Goal: Task Accomplishment & Management: Manage account settings

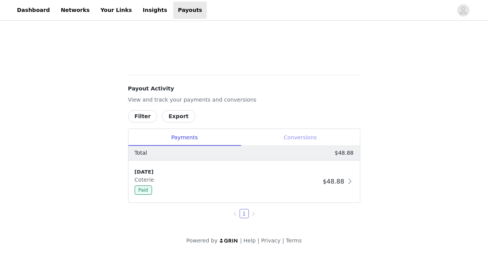
click at [303, 135] on div "Conversions" at bounding box center [300, 137] width 119 height 17
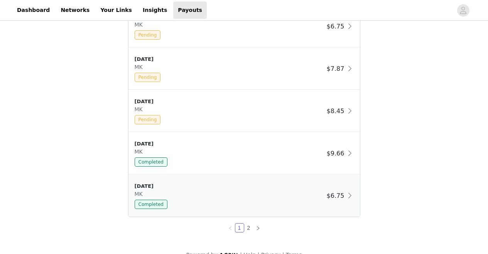
scroll to position [440, 0]
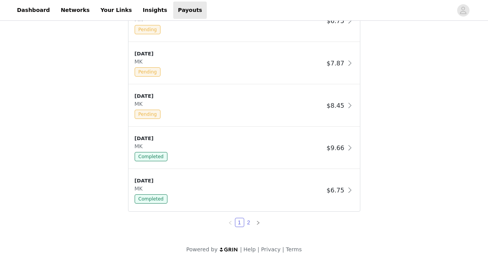
click at [250, 224] on link "2" at bounding box center [248, 223] width 8 height 8
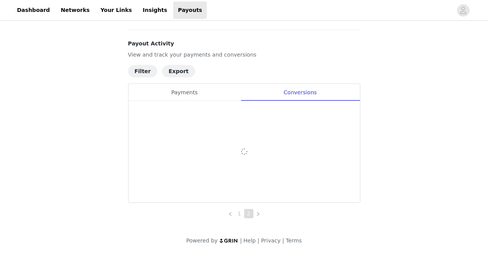
scroll to position [195, 0]
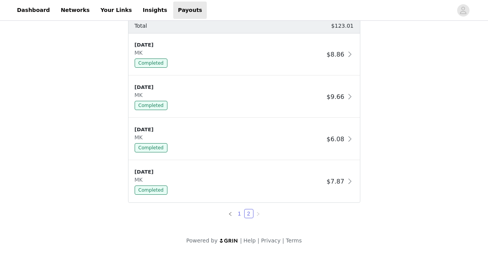
click at [237, 217] on link "1" at bounding box center [239, 214] width 8 height 8
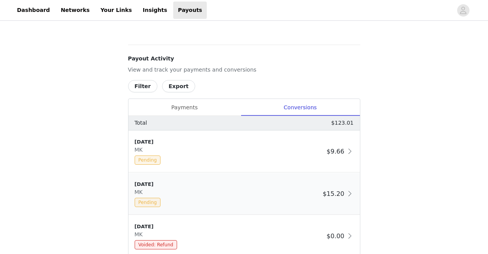
scroll to position [0, 0]
